Goal: Information Seeking & Learning: Stay updated

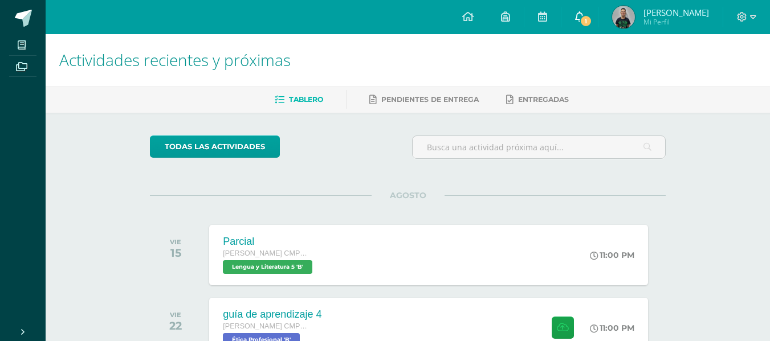
click at [592, 23] on span "1" at bounding box center [586, 21] width 13 height 13
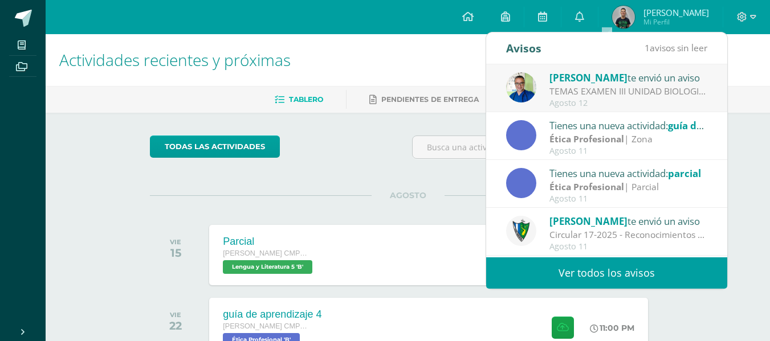
click at [622, 94] on div "TEMAS EXAMEN III UNIDAD BIOLOGIA: TEMAS: - [PERSON_NAME] PLANTAE, clasificación…" at bounding box center [628, 91] width 158 height 13
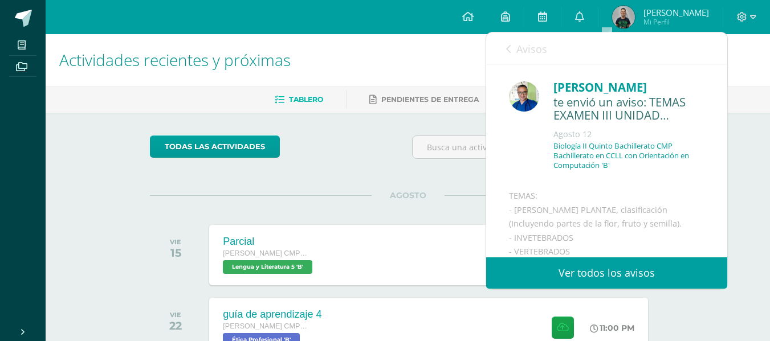
click at [571, 273] on link "Ver todos los avisos" at bounding box center [606, 273] width 241 height 31
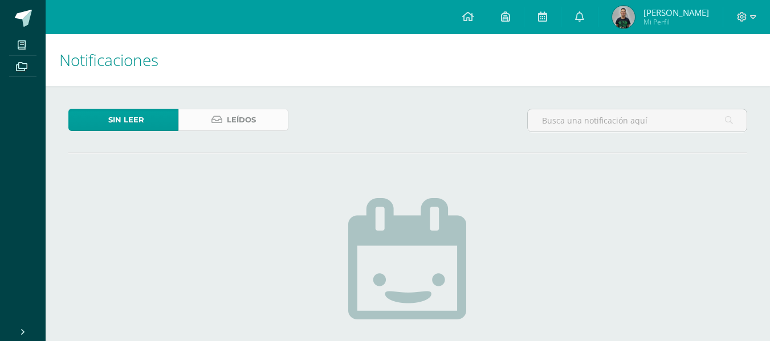
click at [242, 117] on span "Leídos" at bounding box center [241, 119] width 29 height 21
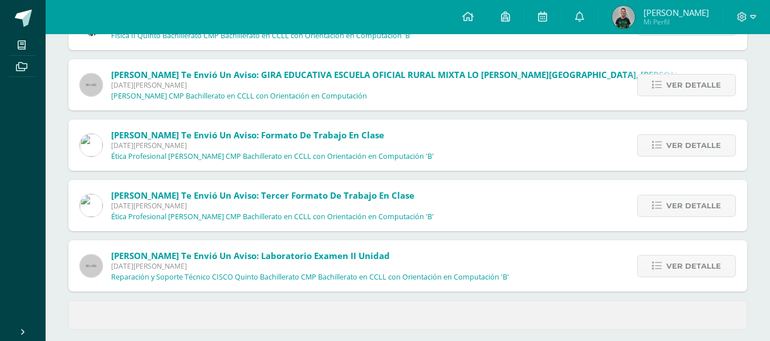
scroll to position [490, 0]
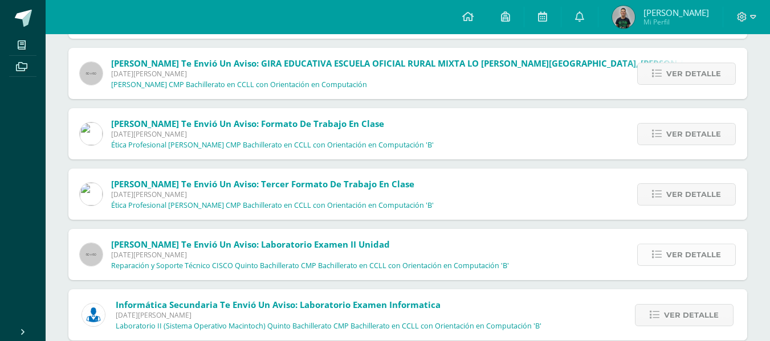
click at [702, 258] on span "Ver detalle" at bounding box center [693, 254] width 55 height 21
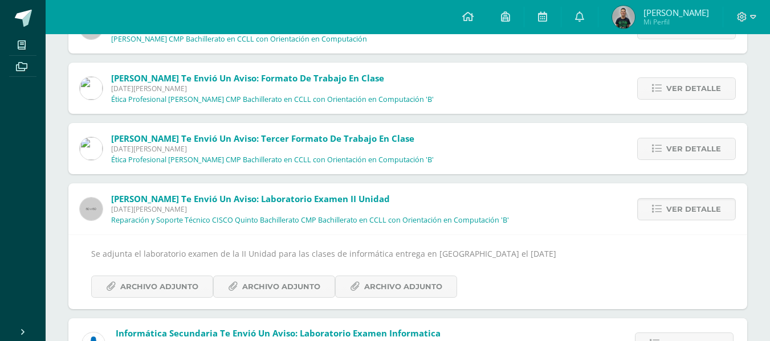
scroll to position [604, 0]
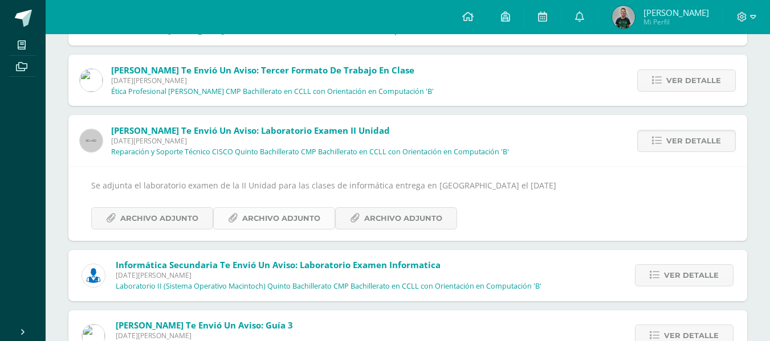
click at [256, 211] on span "Archivo Adjunto" at bounding box center [281, 218] width 78 height 21
